Goal: Task Accomplishment & Management: Use online tool/utility

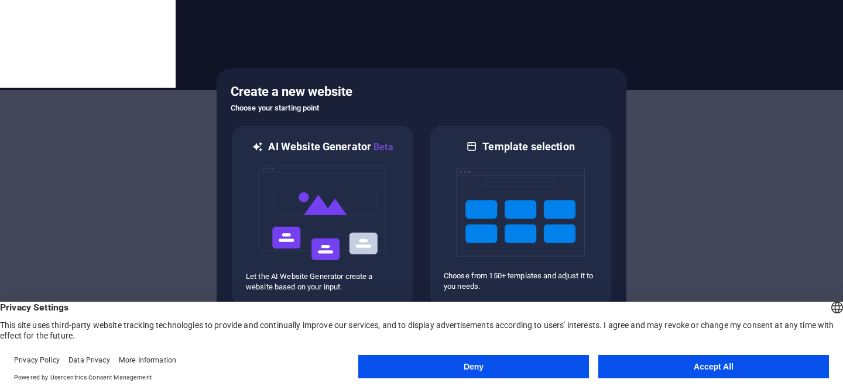
click at [686, 372] on button "Accept All" at bounding box center [713, 366] width 231 height 23
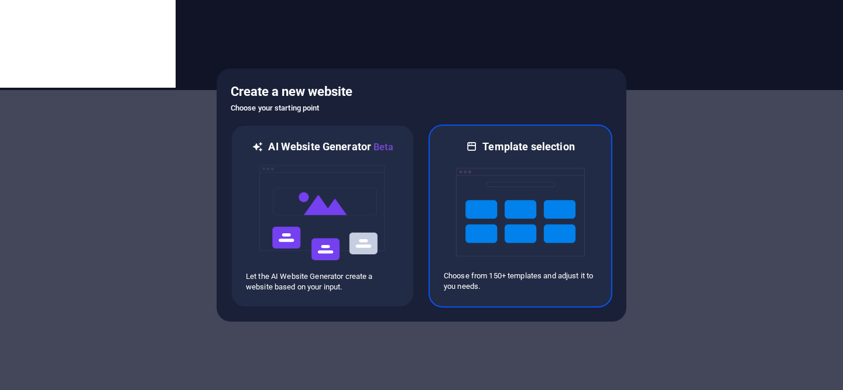
click at [477, 173] on img at bounding box center [520, 212] width 129 height 117
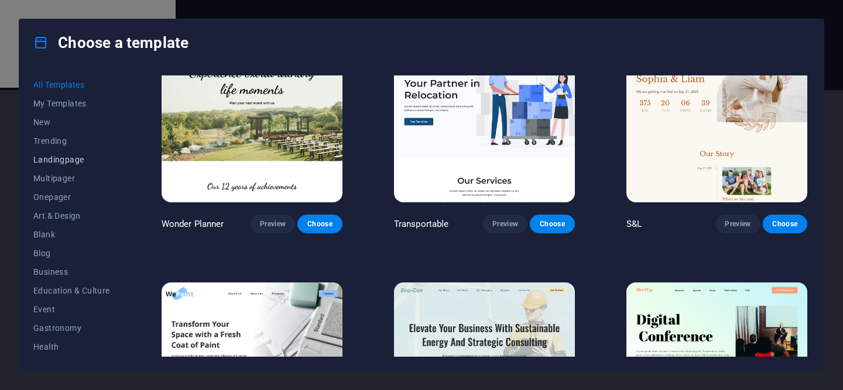
scroll to position [13, 0]
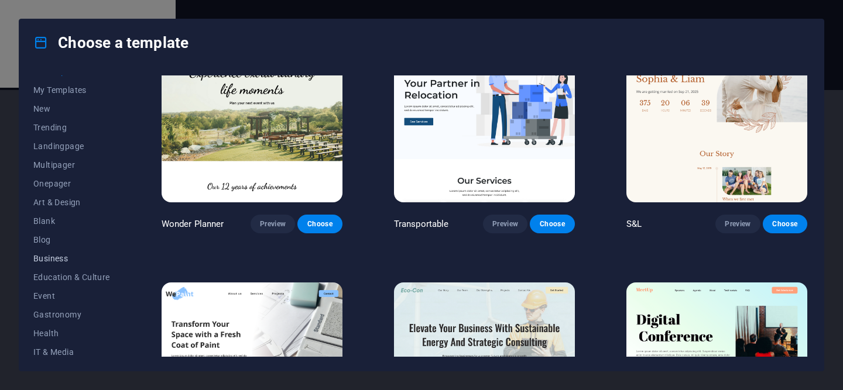
click at [62, 261] on span "Business" at bounding box center [71, 258] width 77 height 9
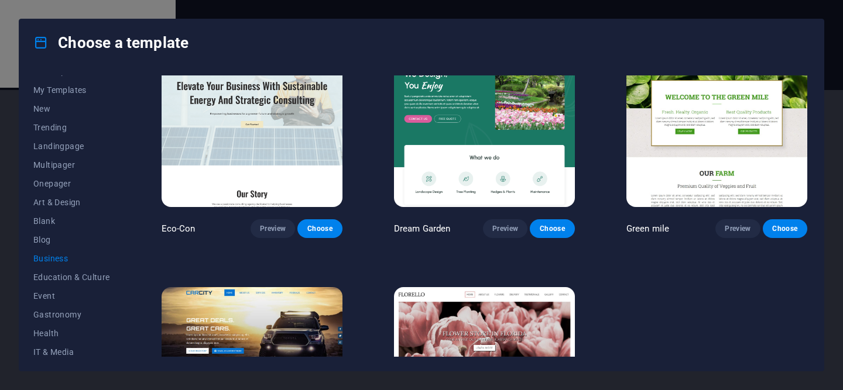
scroll to position [0, 0]
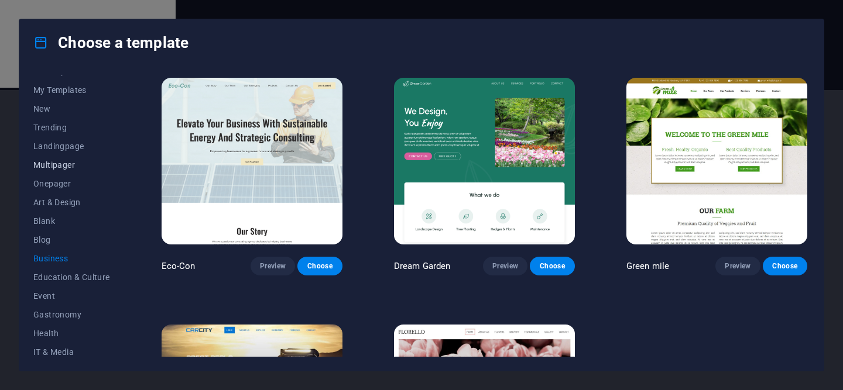
click at [66, 162] on span "Multipager" at bounding box center [71, 164] width 77 height 9
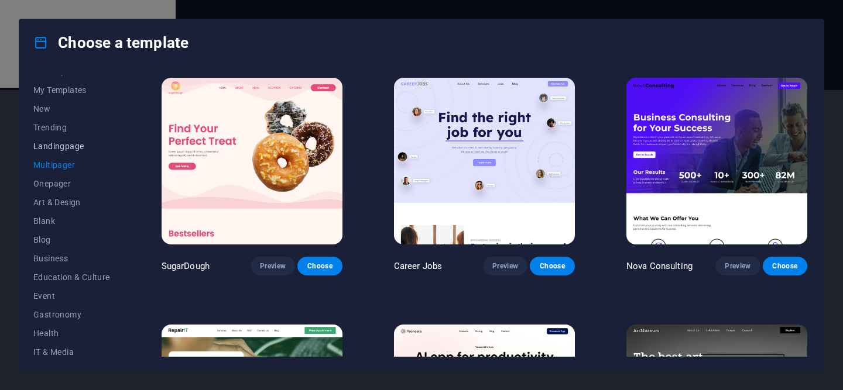
click at [71, 150] on span "Landingpage" at bounding box center [71, 146] width 77 height 9
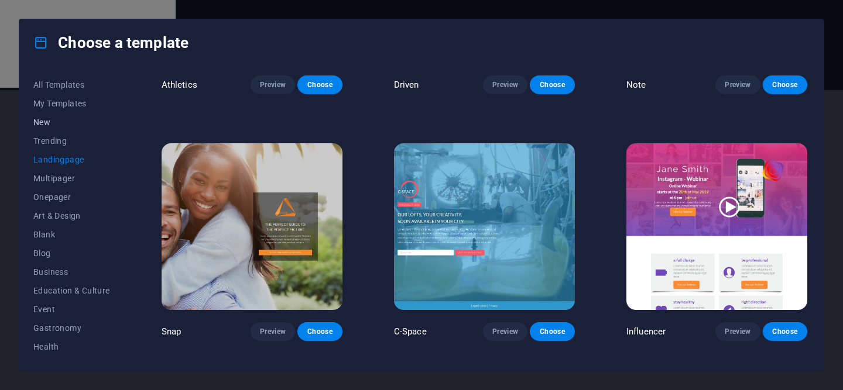
click at [64, 126] on span "New" at bounding box center [71, 122] width 77 height 9
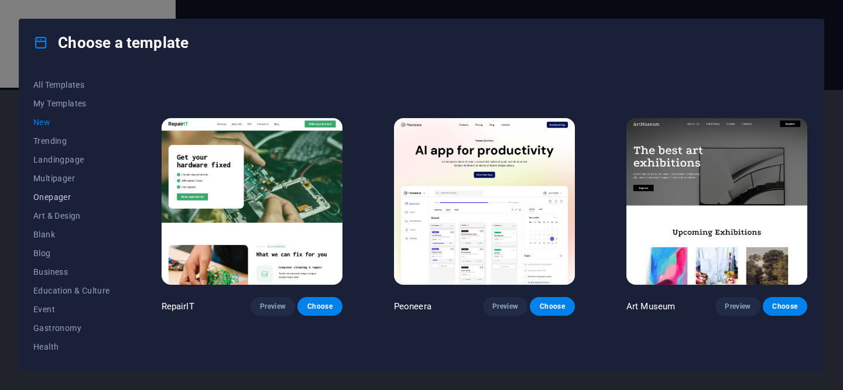
scroll to position [187, 0]
click at [62, 278] on button "Services" at bounding box center [71, 272] width 77 height 19
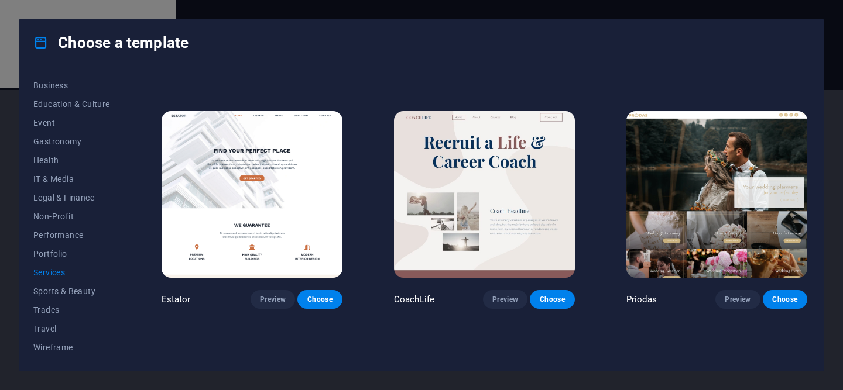
scroll to position [708, 0]
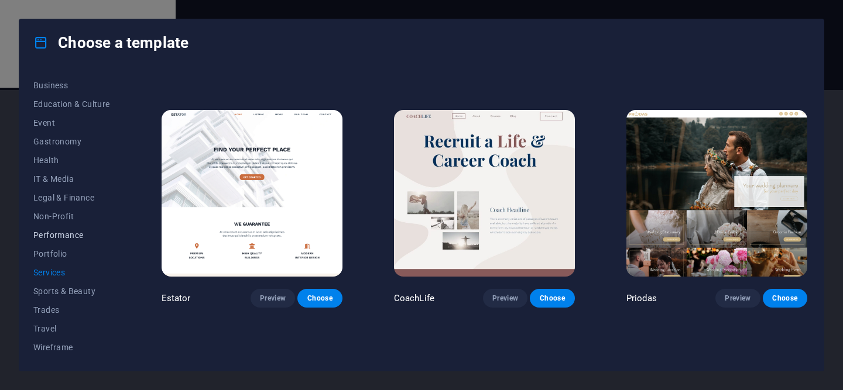
click at [59, 239] on span "Performance" at bounding box center [71, 235] width 77 height 9
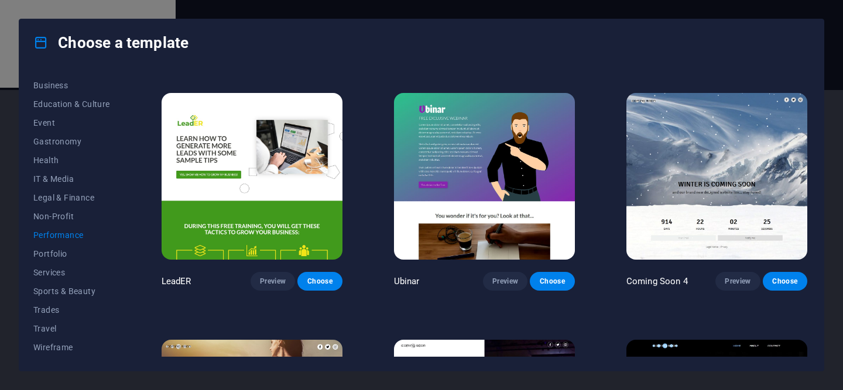
scroll to position [939, 0]
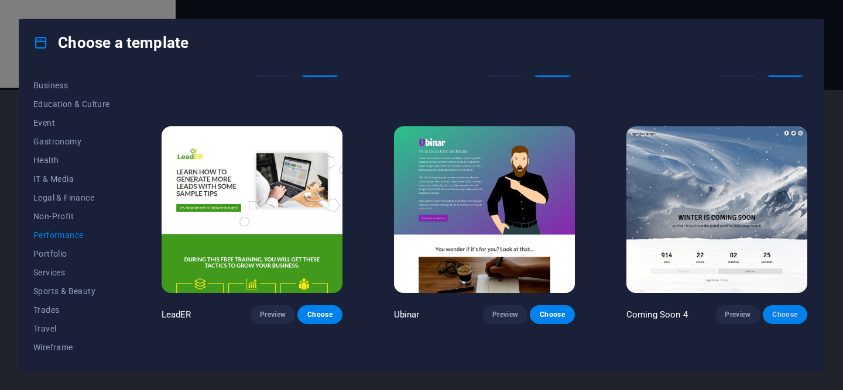
click at [785, 310] on span "Choose" at bounding box center [785, 314] width 26 height 9
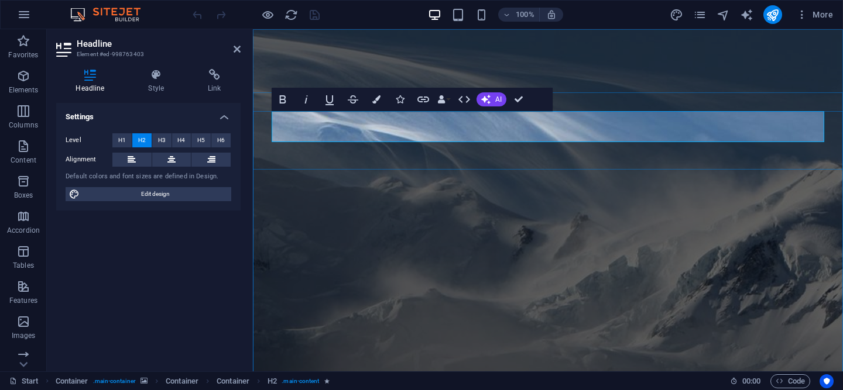
drag, startPoint x: 517, startPoint y: 126, endPoint x: 386, endPoint y: 124, distance: 131.1
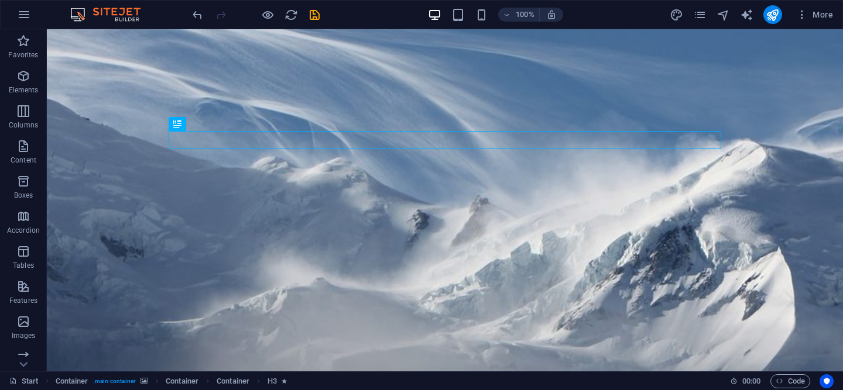
scroll to position [40, 0]
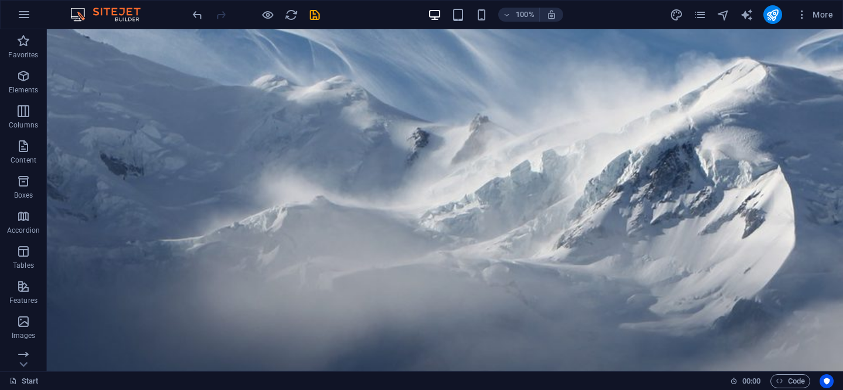
scroll to position [0, 0]
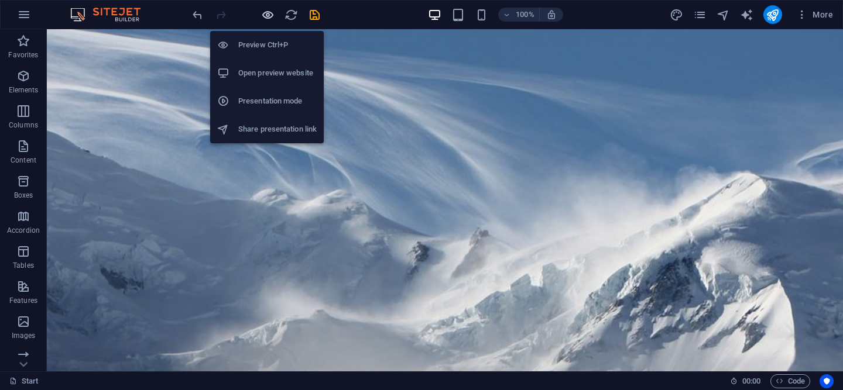
click at [265, 15] on icon "button" at bounding box center [267, 14] width 13 height 13
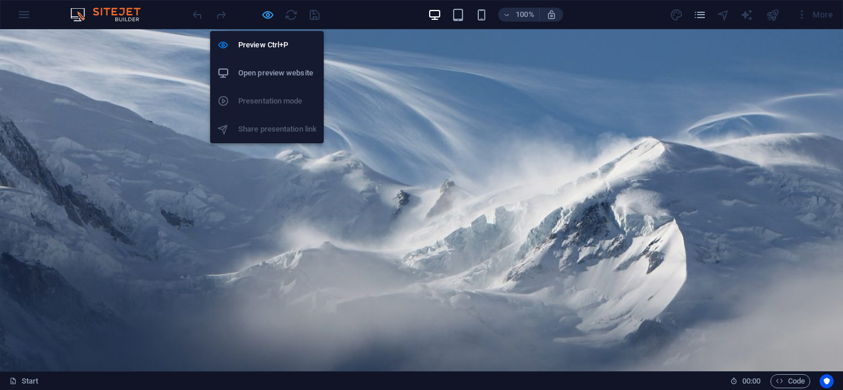
click at [262, 11] on icon "button" at bounding box center [267, 14] width 13 height 13
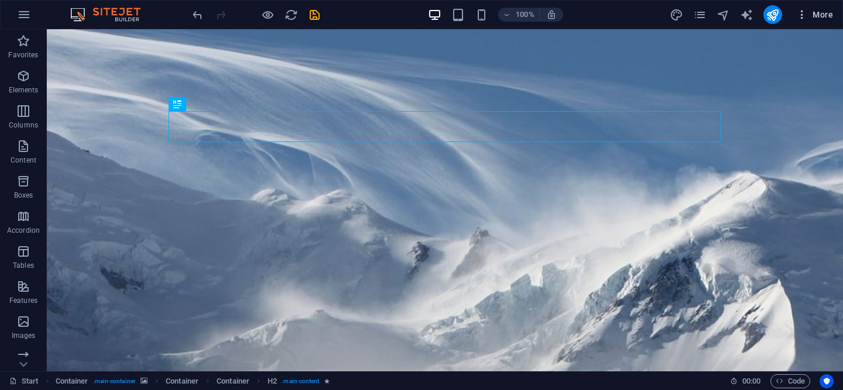
click at [815, 17] on span "More" at bounding box center [814, 15] width 37 height 12
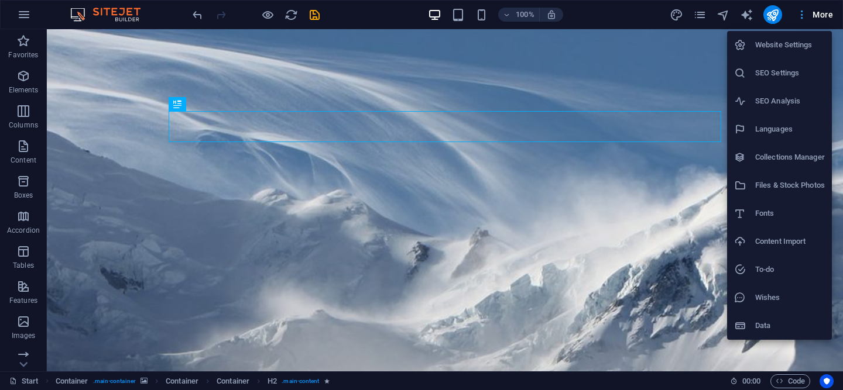
click at [815, 17] on div at bounding box center [421, 195] width 843 height 390
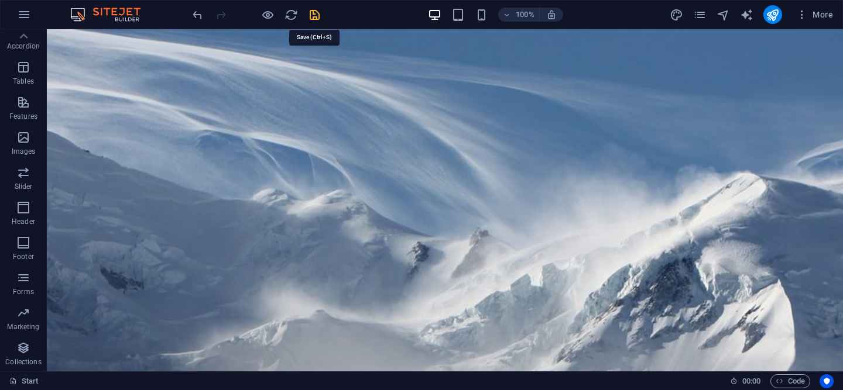
click at [313, 12] on icon "save" at bounding box center [314, 14] width 13 height 13
checkbox input "false"
click at [29, 20] on icon "button" at bounding box center [24, 15] width 14 height 14
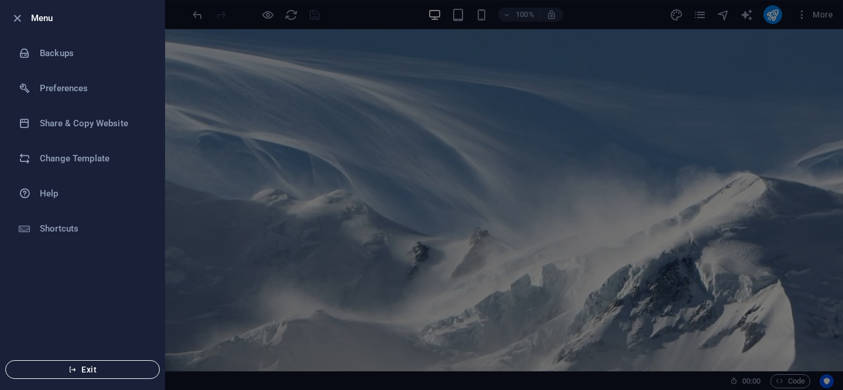
click at [114, 372] on span "Exit" at bounding box center [82, 369] width 135 height 9
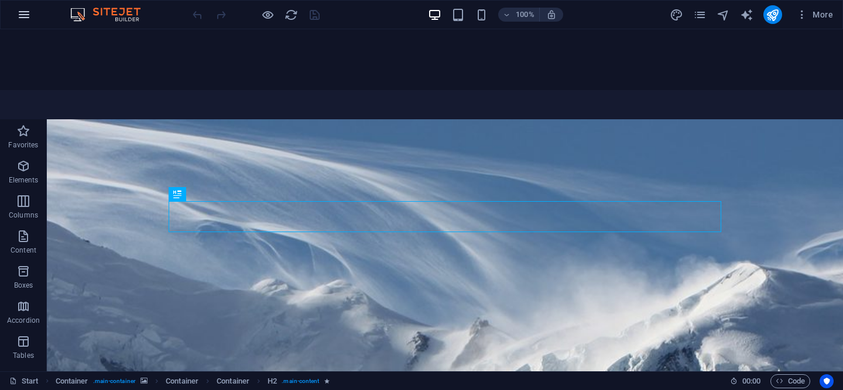
click at [36, 16] on button "button" at bounding box center [24, 15] width 28 height 28
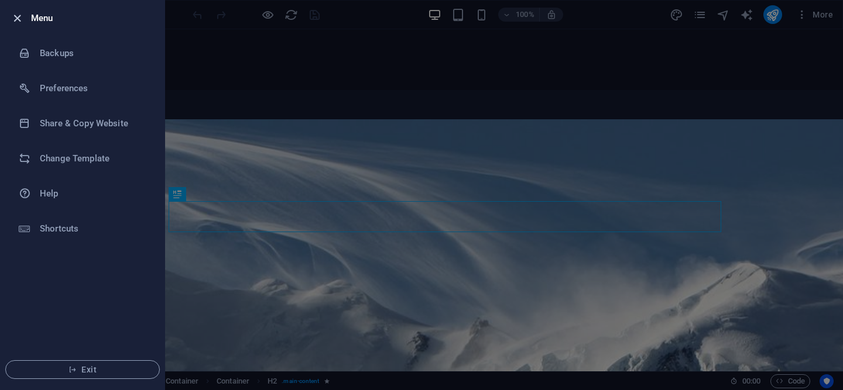
click at [18, 17] on icon "button" at bounding box center [17, 18] width 13 height 13
